Goal: Communication & Community: Connect with others

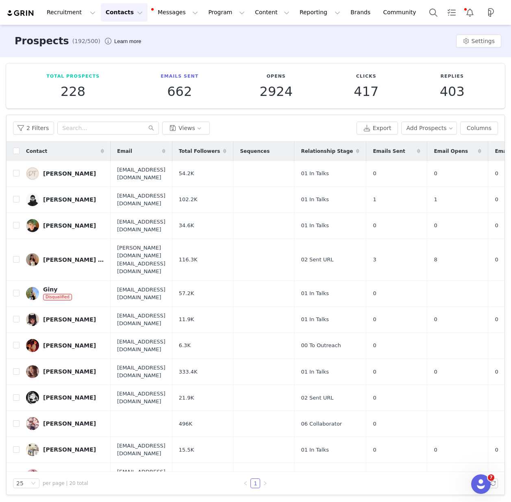
click at [246, 122] on div "2 Filters Views" at bounding box center [183, 128] width 340 height 13
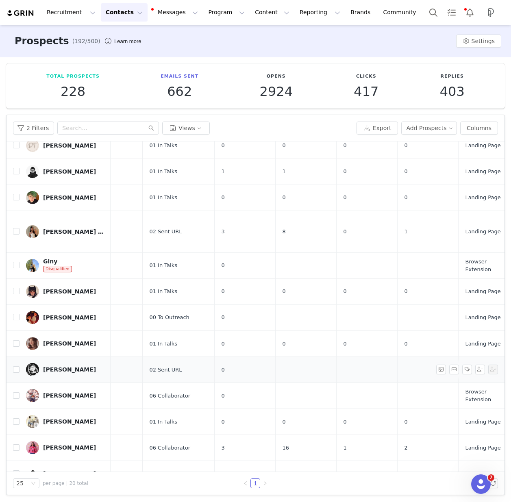
scroll to position [0, 152]
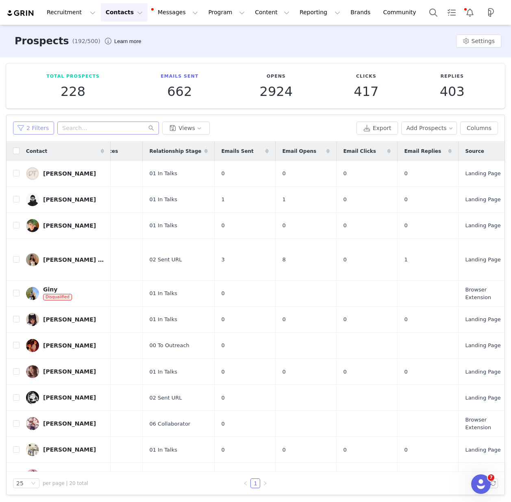
click at [30, 126] on button "2 Filters" at bounding box center [33, 128] width 41 height 13
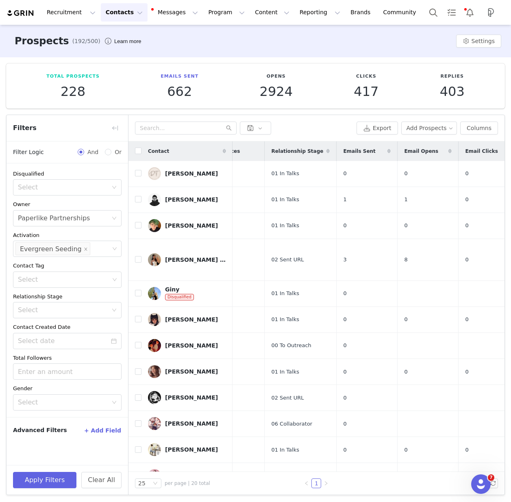
click at [110, 108] on div "Total Prospects 228 Emails Sent 662 Opens 2924 Clicks 417 Replies 403" at bounding box center [255, 85] width 499 height 45
click at [172, 130] on input "text" at bounding box center [186, 128] width 102 height 13
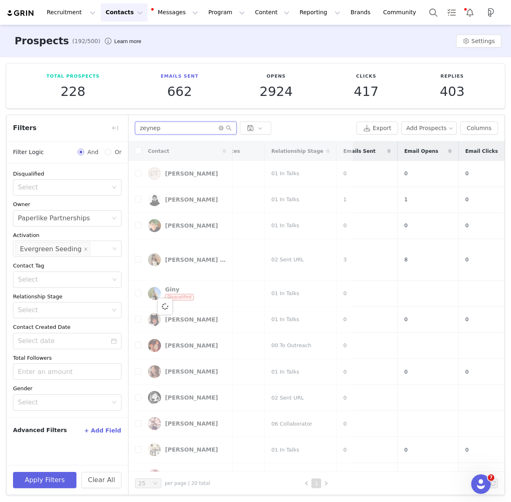
type input "zeynep"
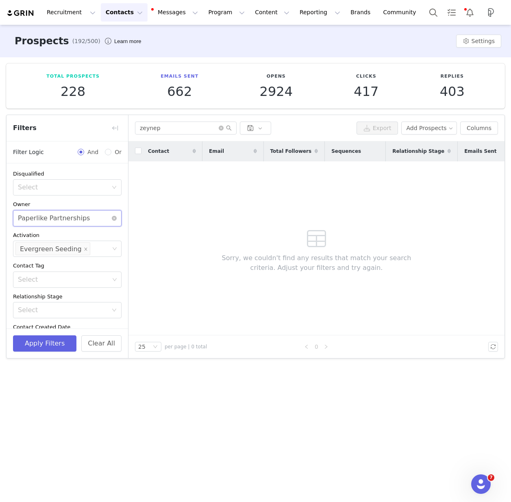
click at [87, 213] on div "Select Paperlike Partnerships" at bounding box center [64, 218] width 93 height 15
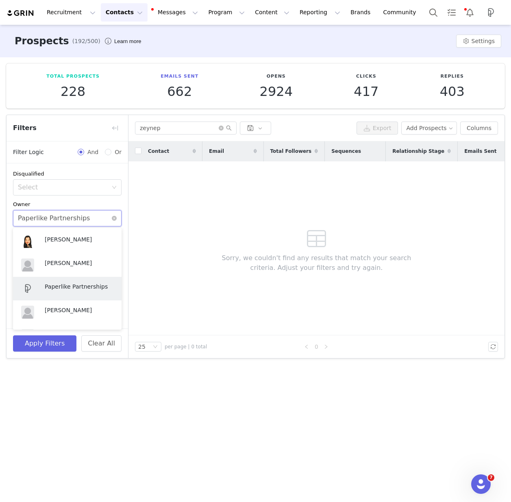
click at [116, 218] on icon "icon: close-circle" at bounding box center [114, 218] width 5 height 5
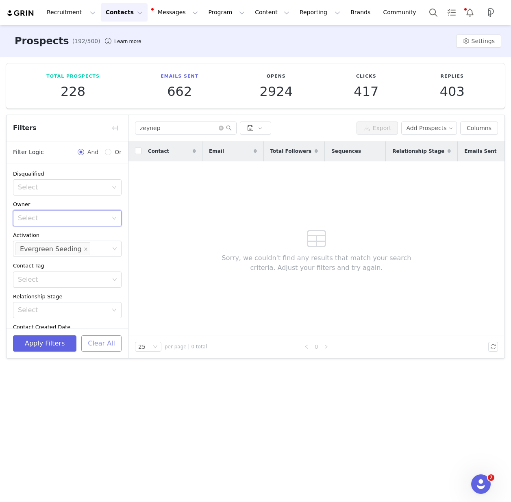
click at [103, 347] on button "Clear All" at bounding box center [101, 343] width 40 height 16
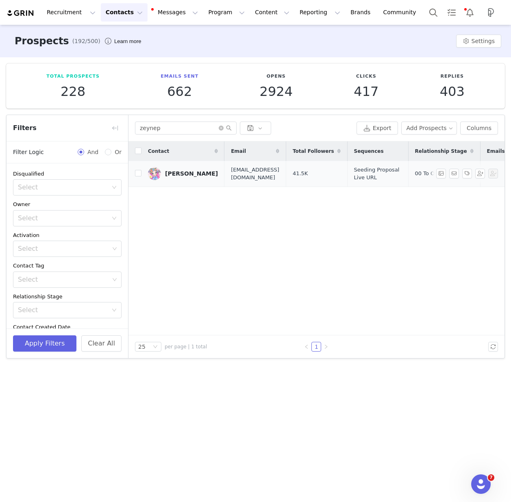
click at [187, 173] on div "[PERSON_NAME]" at bounding box center [191, 173] width 53 height 7
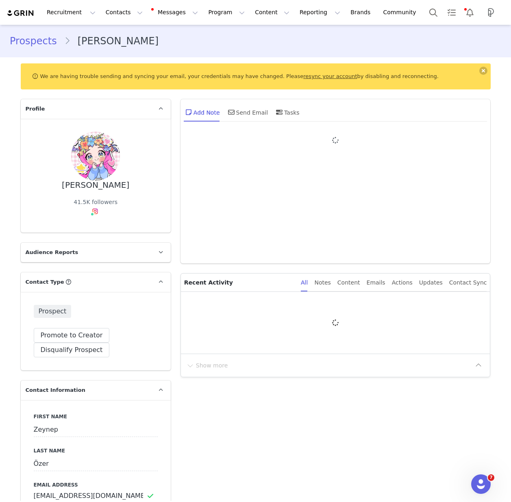
type input "+1 ([GEOGRAPHIC_DATA])"
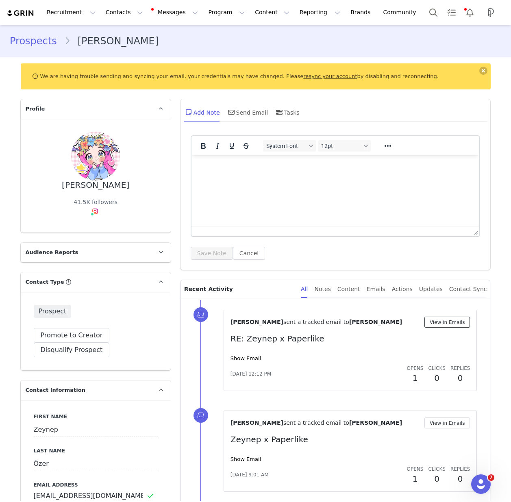
click at [446, 319] on button "View in Emails" at bounding box center [447, 322] width 46 height 11
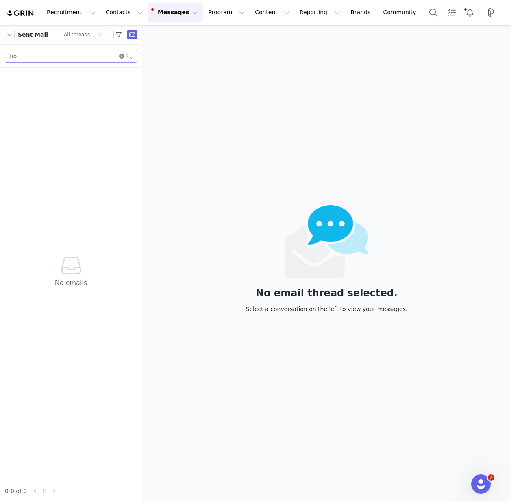
click at [122, 56] on icon "icon: close-circle" at bounding box center [121, 56] width 5 height 5
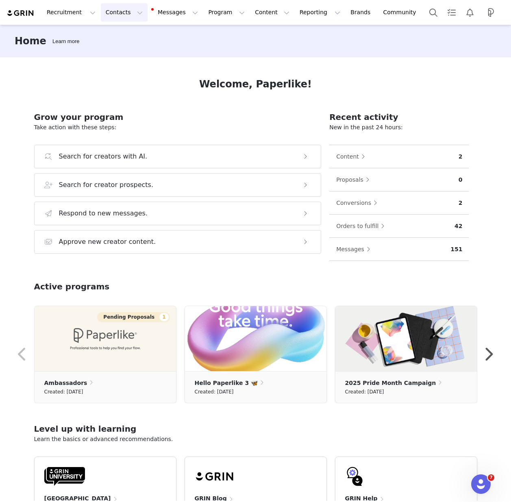
click at [118, 19] on button "Contacts Contacts" at bounding box center [124, 12] width 47 height 18
click at [123, 48] on p "Prospects" at bounding box center [115, 51] width 27 height 9
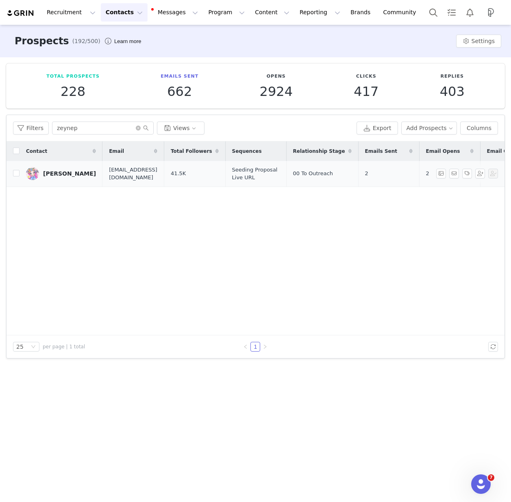
click at [54, 174] on div "[PERSON_NAME]" at bounding box center [69, 173] width 53 height 7
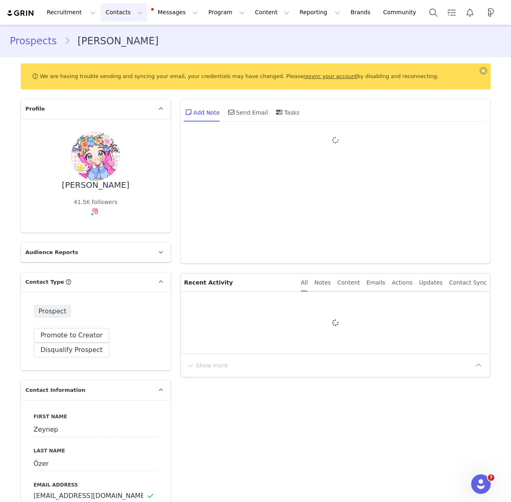
type input "+1 ([GEOGRAPHIC_DATA])"
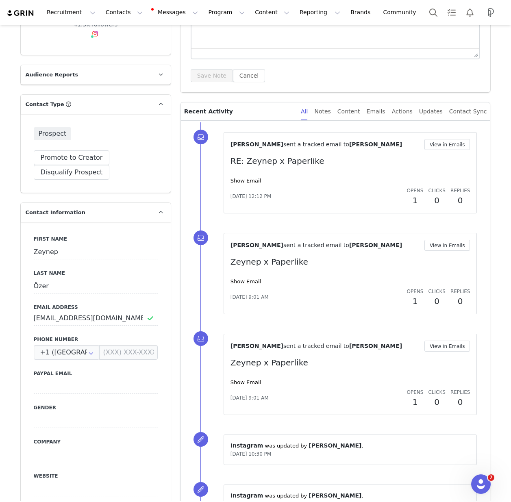
scroll to position [183, 0]
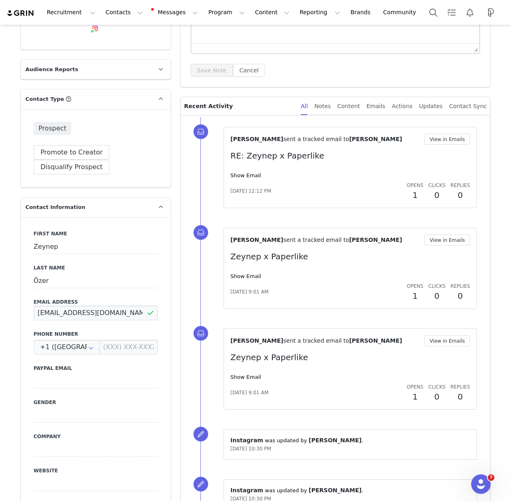
click at [66, 313] on input "[EMAIL_ADDRESS][DOMAIN_NAME]" at bounding box center [96, 313] width 124 height 15
drag, startPoint x: 105, startPoint y: 313, endPoint x: 17, endPoint y: 309, distance: 88.7
click at [17, 310] on div "Profile [PERSON_NAME] 41.5K followers Audience Reports Request a detailed repor…" at bounding box center [96, 479] width 160 height 1136
click at [100, 313] on input "[EMAIL_ADDRESS][DOMAIN_NAME]" at bounding box center [96, 313] width 124 height 15
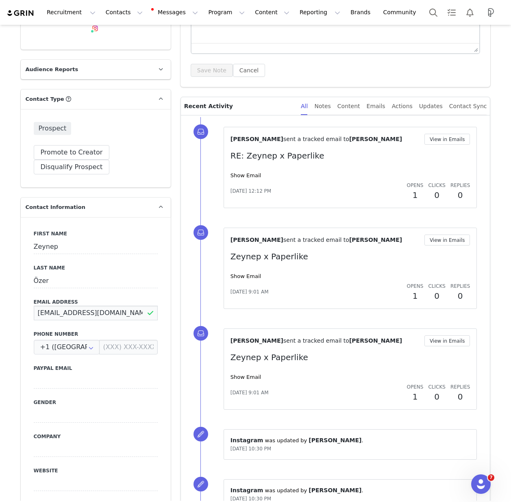
click at [100, 313] on input "[EMAIL_ADDRESS][DOMAIN_NAME]" at bounding box center [96, 313] width 124 height 15
paste input "[EMAIL_ADDRESS][DOMAIN_NAME]"
click at [57, 311] on input "[EMAIL_ADDRESS][DOMAIN_NAME]" at bounding box center [96, 313] width 124 height 15
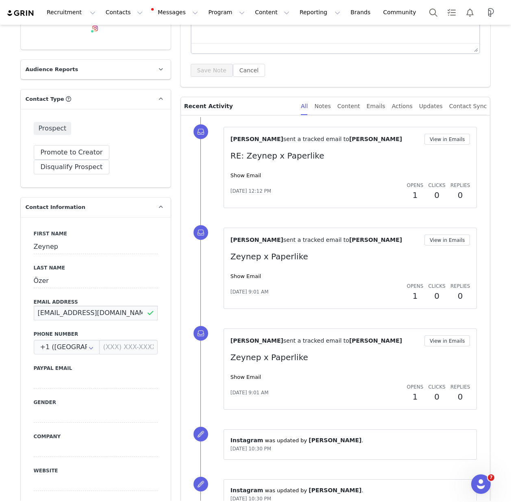
paste input "i"
type input "[EMAIL_ADDRESS][DOMAIN_NAME]"
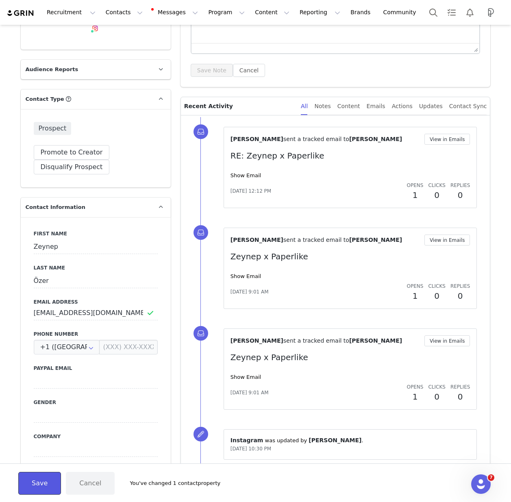
click at [36, 484] on button "Save" at bounding box center [39, 483] width 43 height 23
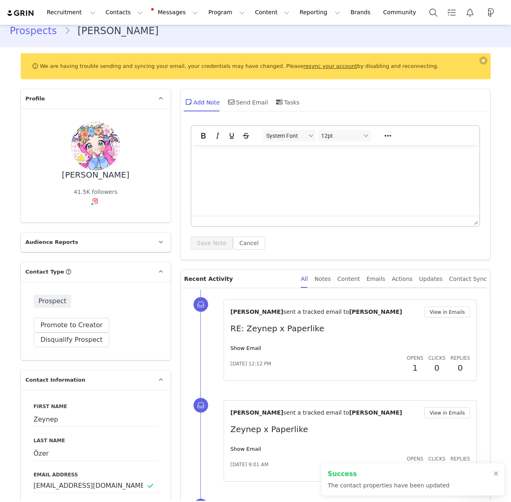
scroll to position [0, 0]
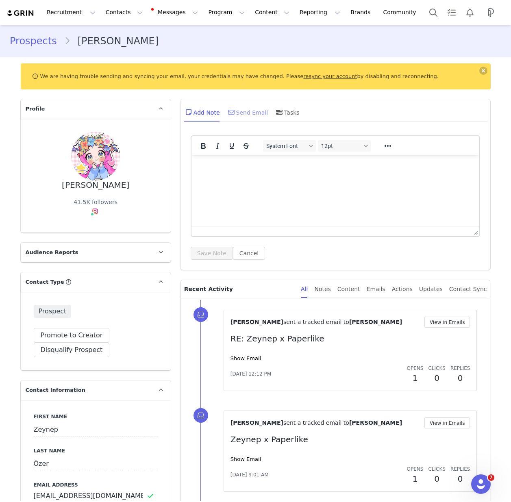
click at [243, 111] on div "Send Email" at bounding box center [247, 112] width 42 height 20
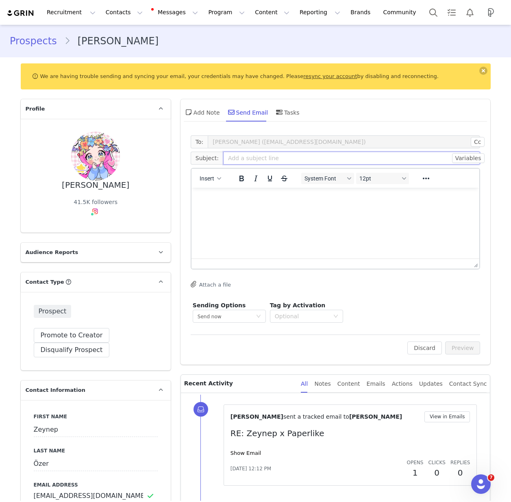
click at [250, 152] on input "text" at bounding box center [351, 158] width 257 height 13
click at [213, 187] on div "Insert System Font 12pt To open the popup, press Shift+Enter To open the popup,…" at bounding box center [335, 178] width 288 height 19
click at [213, 179] on span "Insert" at bounding box center [207, 178] width 15 height 7
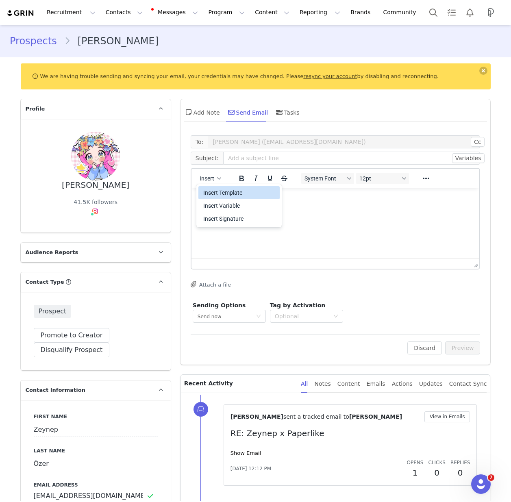
click at [214, 189] on div "Insert Template" at bounding box center [239, 193] width 73 height 10
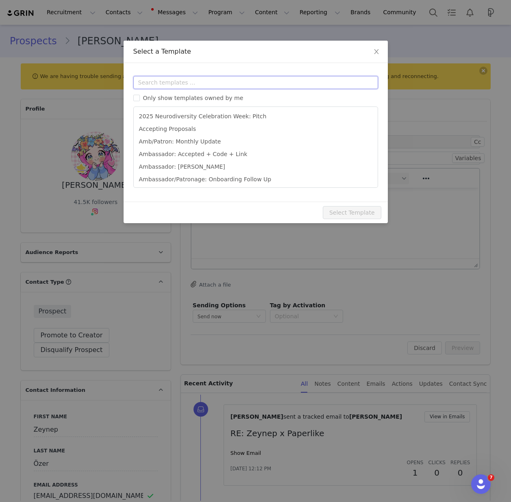
click at [183, 87] on input "text" at bounding box center [255, 82] width 245 height 13
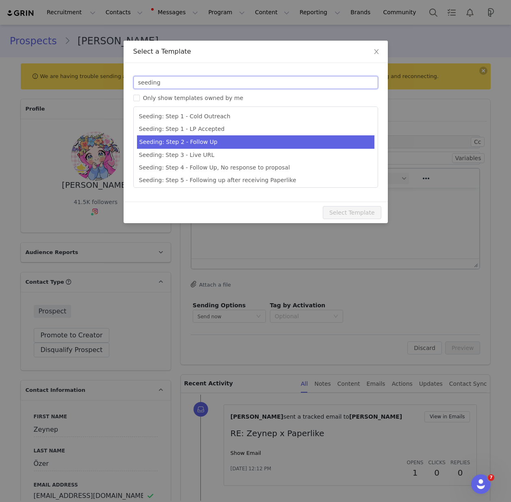
scroll to position [2, 0]
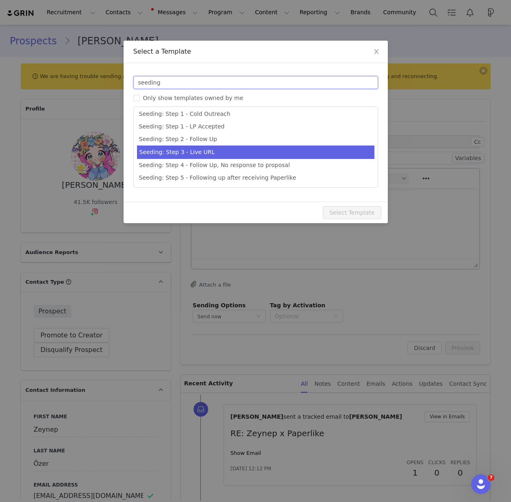
type input "seeding"
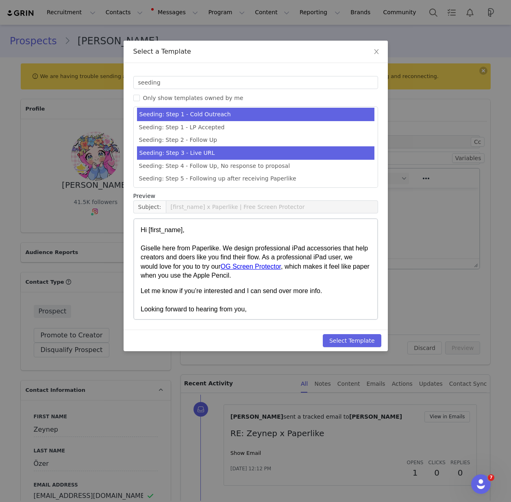
click at [189, 153] on li "Seeding: Step 3 - Live URL" at bounding box center [255, 152] width 237 height 13
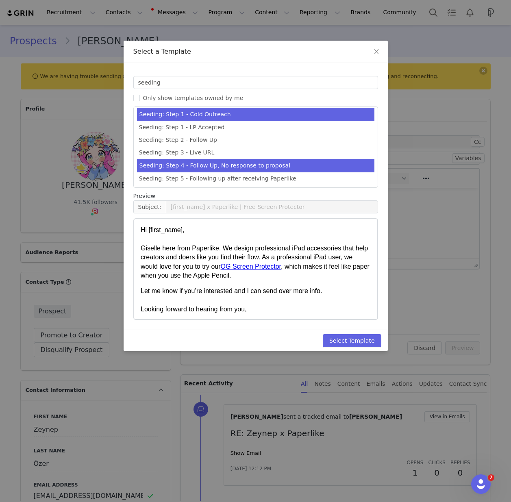
type input "[first_name] x Paperlike Let’s Collab!"
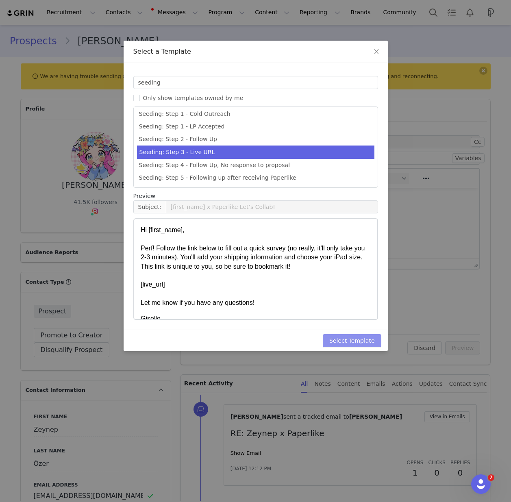
click at [366, 343] on button "Select Template" at bounding box center [352, 340] width 59 height 13
type input "[first_name] x Paperlike Let’s Collab!"
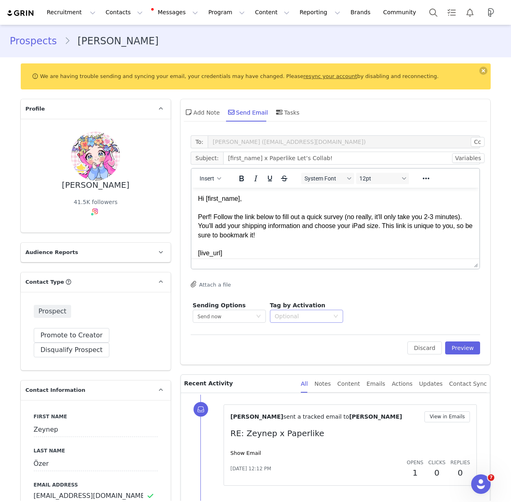
click at [306, 313] on div "Optional" at bounding box center [302, 316] width 54 height 8
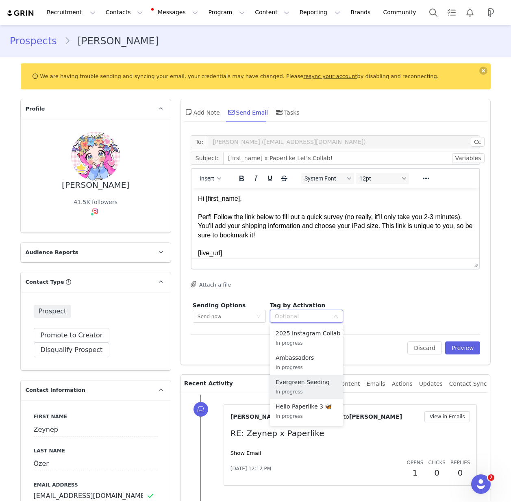
drag, startPoint x: 298, startPoint y: 388, endPoint x: 302, endPoint y: 386, distance: 4.9
click at [298, 388] on p "In progress" at bounding box center [307, 391] width 62 height 9
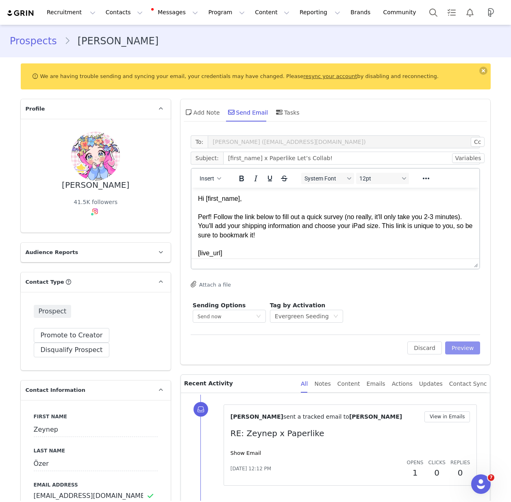
click at [461, 350] on button "Preview" at bounding box center [462, 347] width 35 height 13
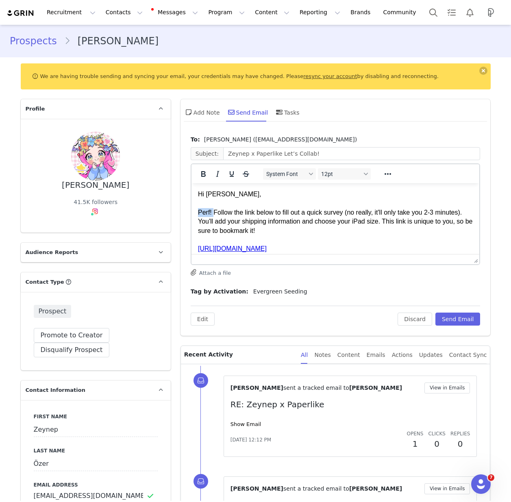
drag, startPoint x: 213, startPoint y: 210, endPoint x: 190, endPoint y: 210, distance: 23.2
click at [191, 210] on html "Hi [PERSON_NAME], Perf! Follow the link below to fill out a quick survey (no re…" at bounding box center [335, 261] width 288 height 156
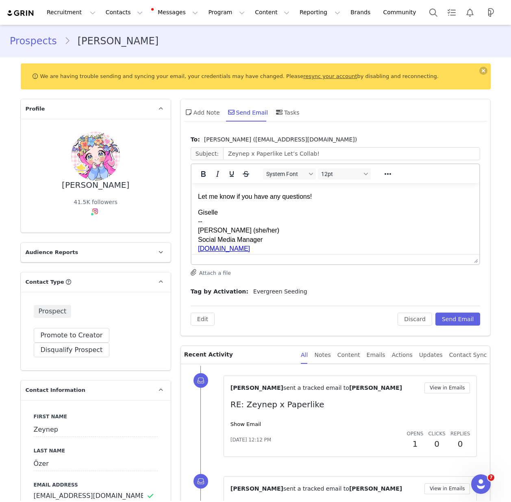
scroll to position [73, 0]
click at [198, 209] on p "Giselle -- [PERSON_NAME] (she/her) Social Media Manager [DOMAIN_NAME] Instagram…" at bounding box center [335, 233] width 275 height 54
click at [243, 227] on p "[PERSON_NAME] -- [PERSON_NAME] (she/her) Social Media Manager [DOMAIN_NAME] Ins…" at bounding box center [335, 233] width 275 height 54
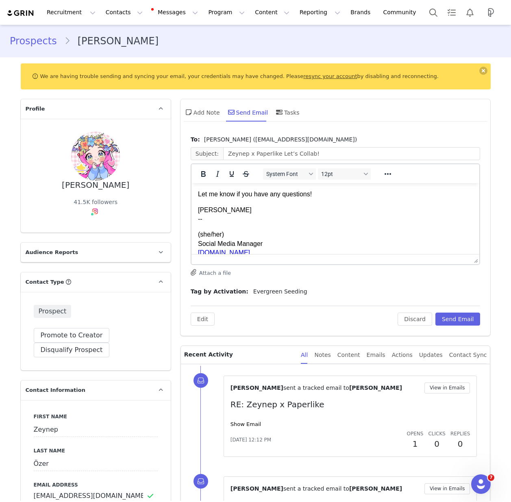
click at [248, 245] on p "(she/her) Social Media Manager [DOMAIN_NAME] Instagram | Threads | YouTube" at bounding box center [335, 248] width 275 height 37
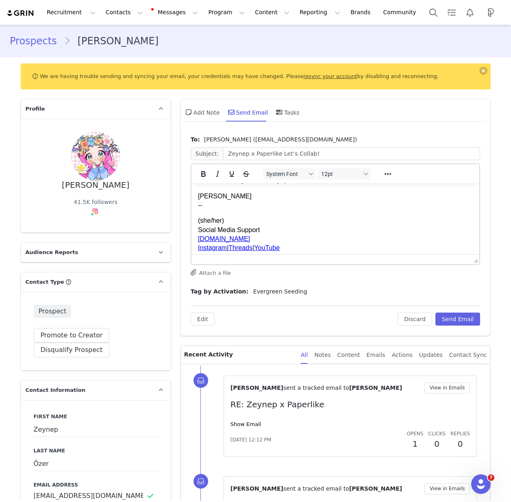
scroll to position [92, 0]
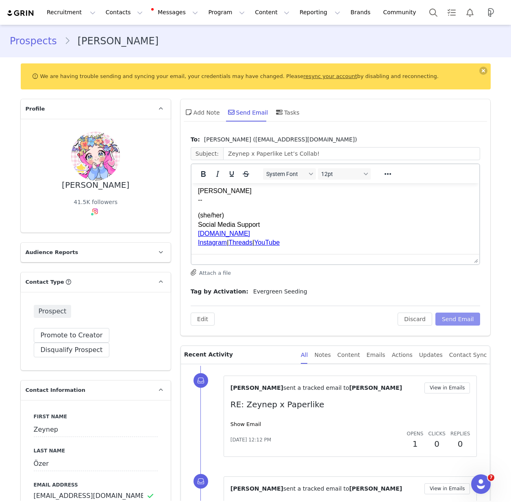
click at [464, 319] on button "Send Email" at bounding box center [457, 319] width 45 height 13
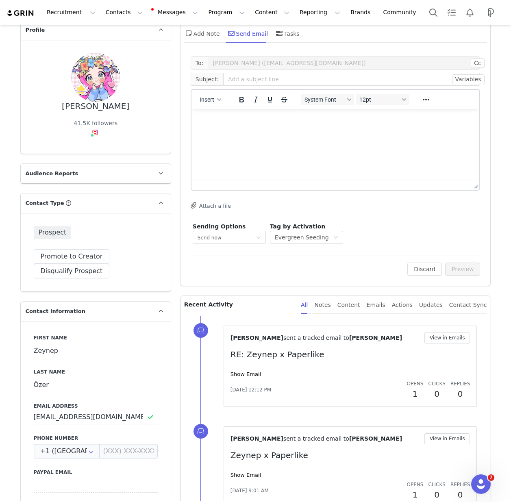
scroll to position [84, 0]
